Goal: Find specific page/section: Find specific page/section

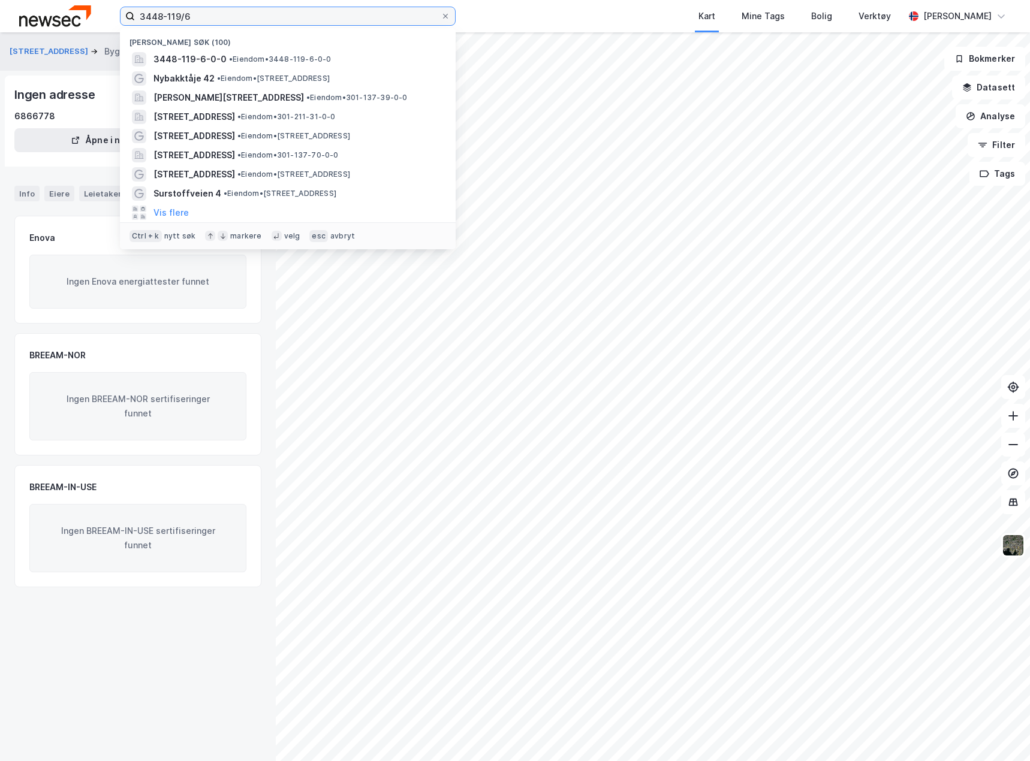
click at [197, 19] on input "3448-119/6" at bounding box center [288, 16] width 306 height 18
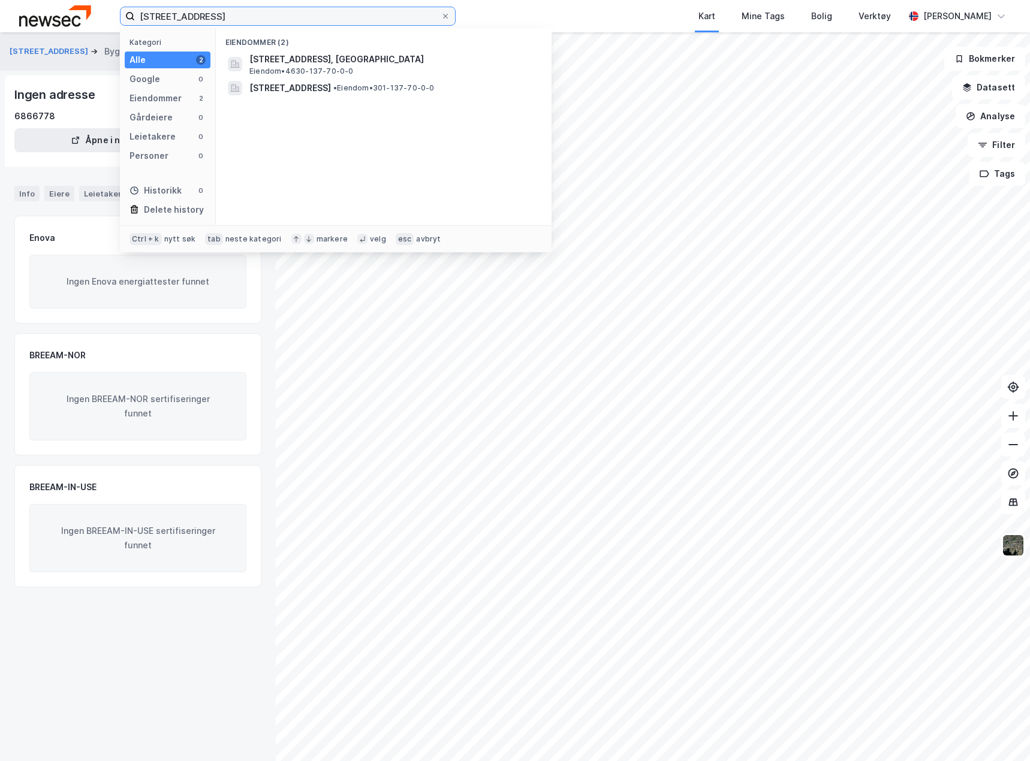
type input "[STREET_ADDRESS]"
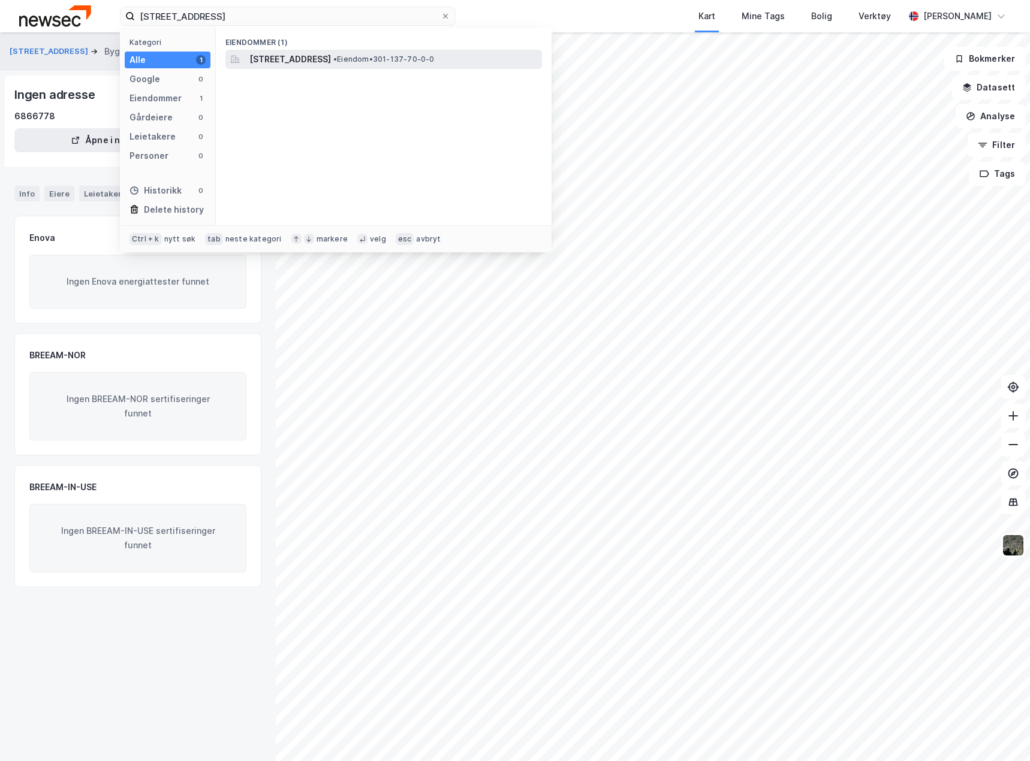
click at [385, 60] on div "[STREET_ADDRESS] • Eiendom • 301-137-70-0-0" at bounding box center [394, 59] width 290 height 14
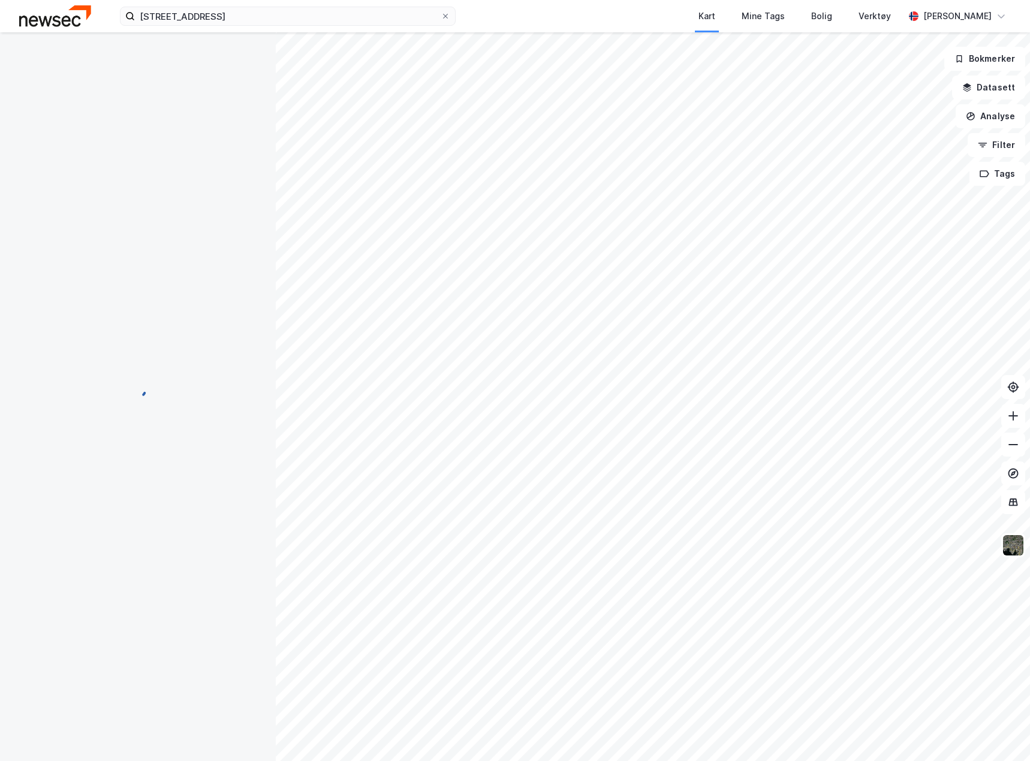
scroll to position [2, 0]
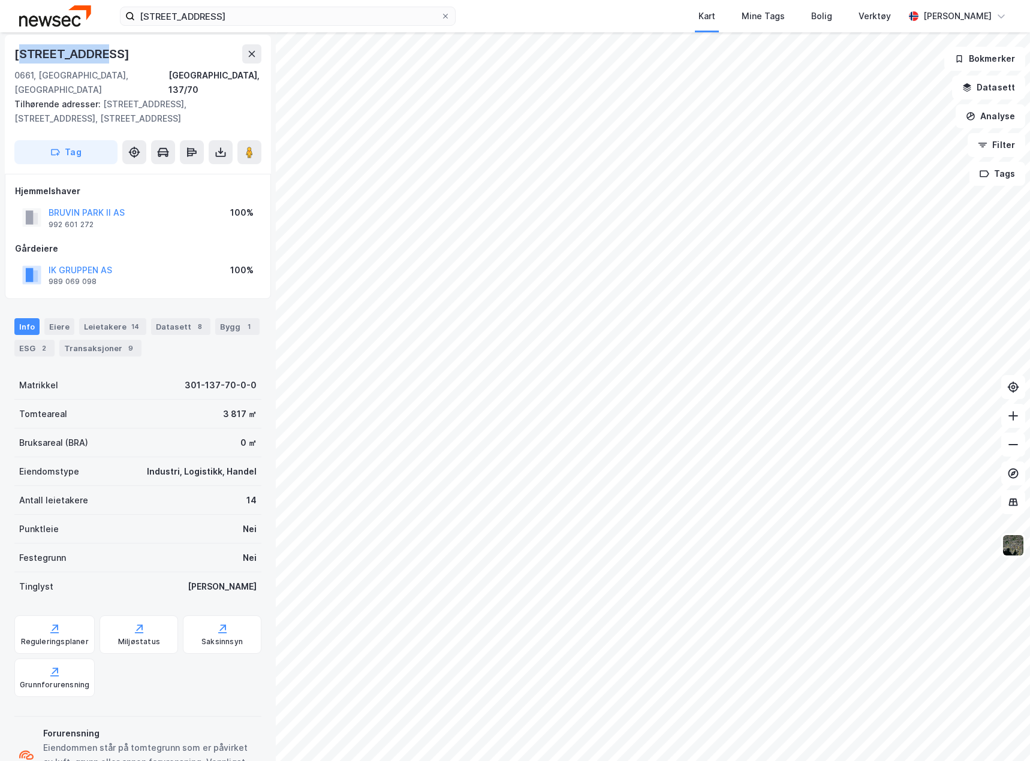
drag, startPoint x: 19, startPoint y: 55, endPoint x: 99, endPoint y: 60, distance: 79.9
click at [99, 60] on div "[STREET_ADDRESS]" at bounding box center [137, 53] width 247 height 19
click at [162, 74] on div "[GEOGRAPHIC_DATA], 137/70" at bounding box center [137, 82] width 247 height 29
